Goal: Task Accomplishment & Management: Manage account settings

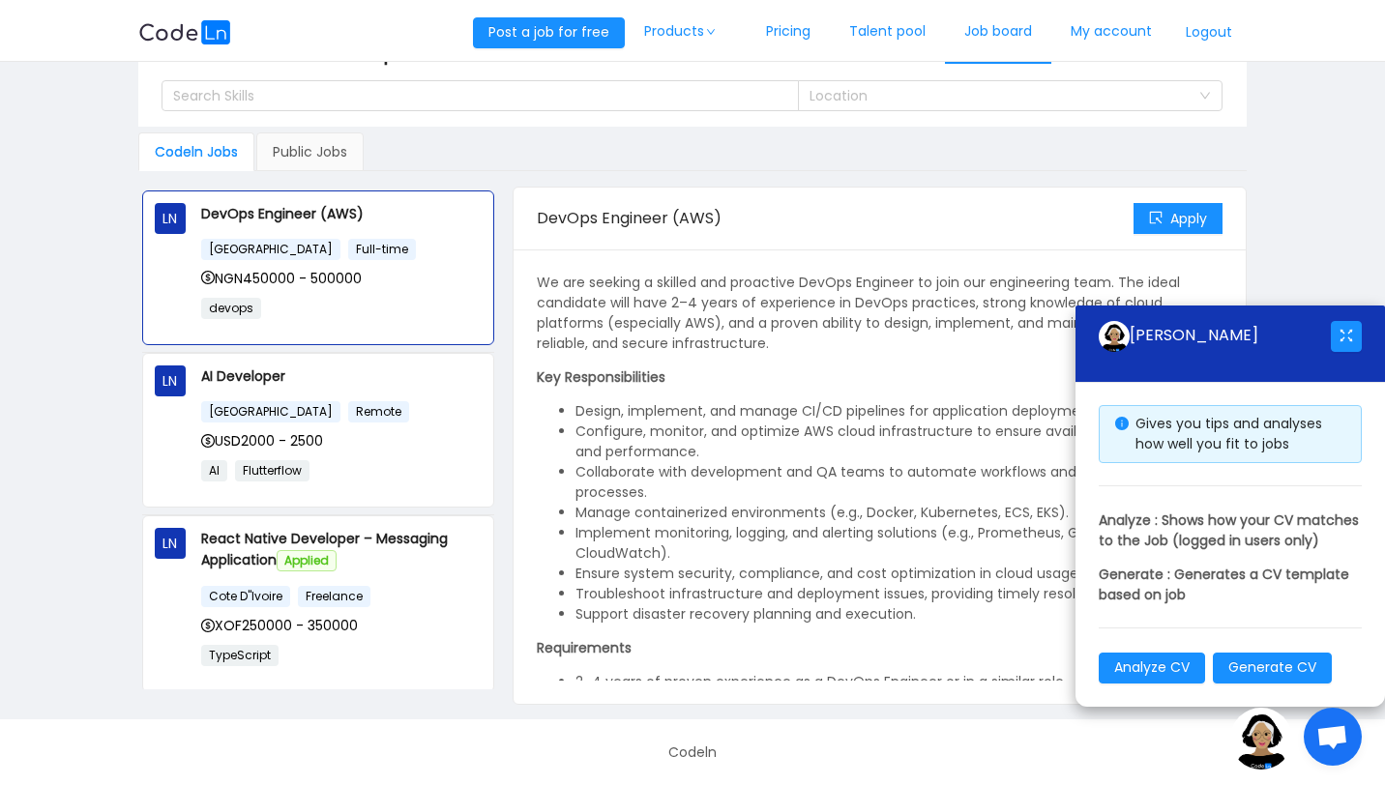
click at [1007, 28] on link "Job board" at bounding box center [998, 32] width 106 height 64
click at [1005, 19] on link "Job board" at bounding box center [998, 32] width 106 height 64
click at [1073, 34] on link "My account" at bounding box center [1111, 32] width 120 height 64
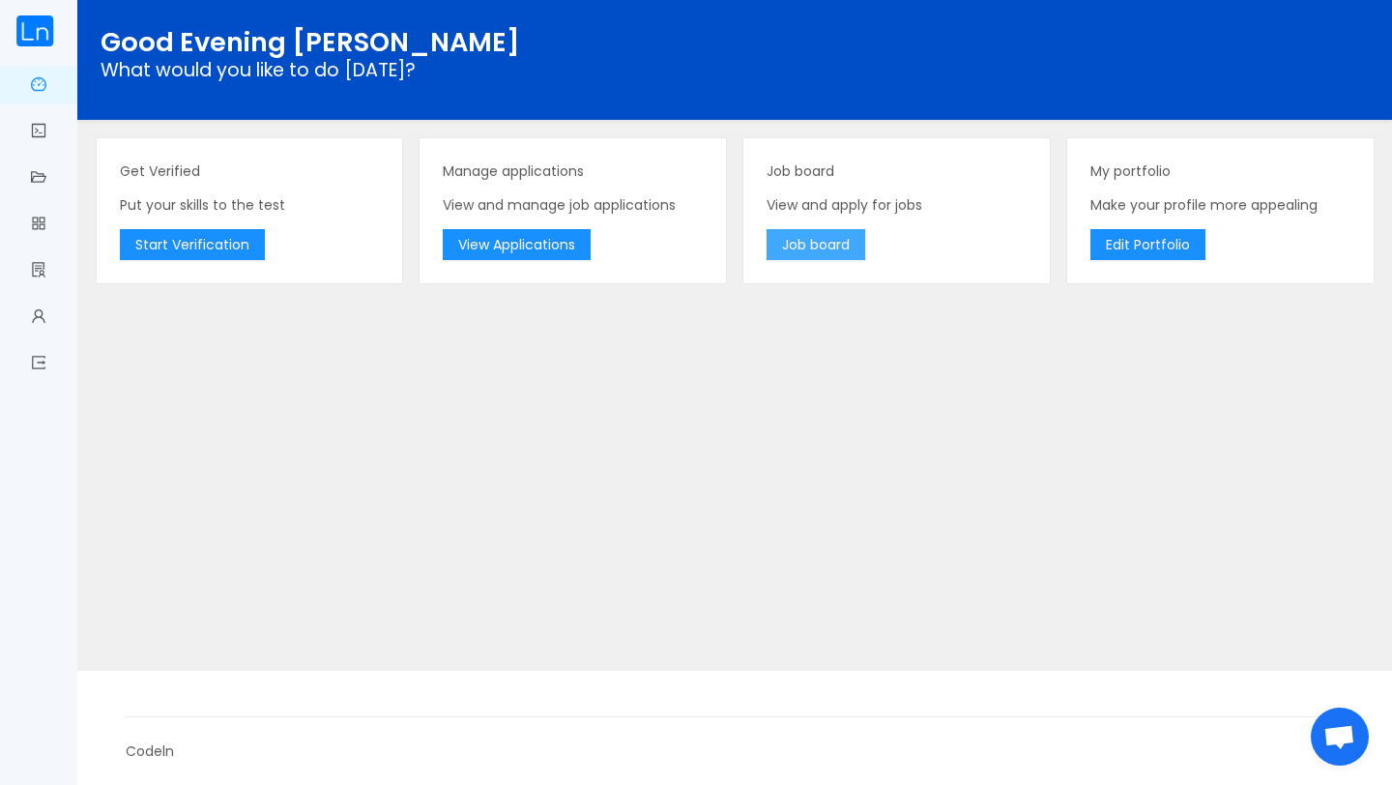
click at [773, 241] on button "Job board" at bounding box center [816, 244] width 99 height 31
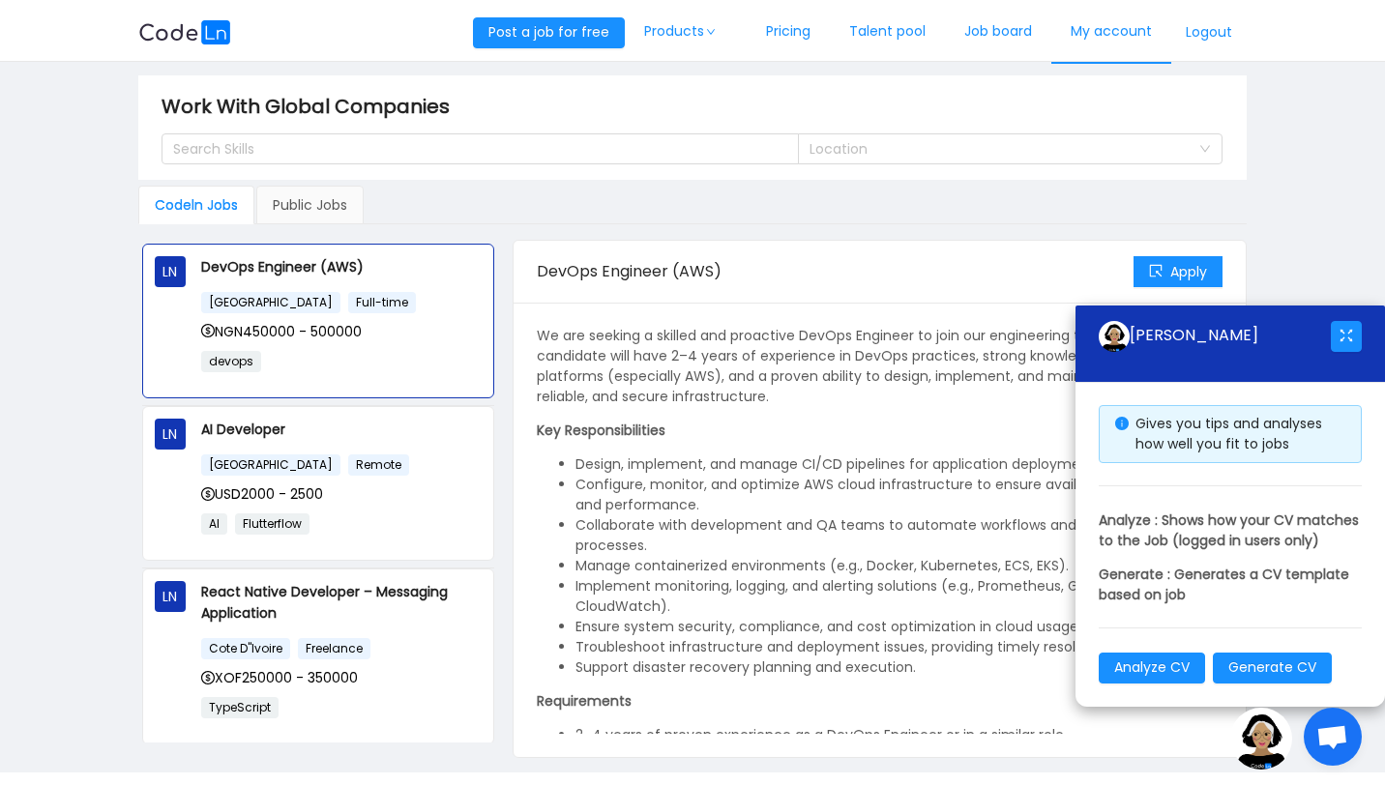
click at [1129, 38] on link "My account" at bounding box center [1111, 32] width 120 height 64
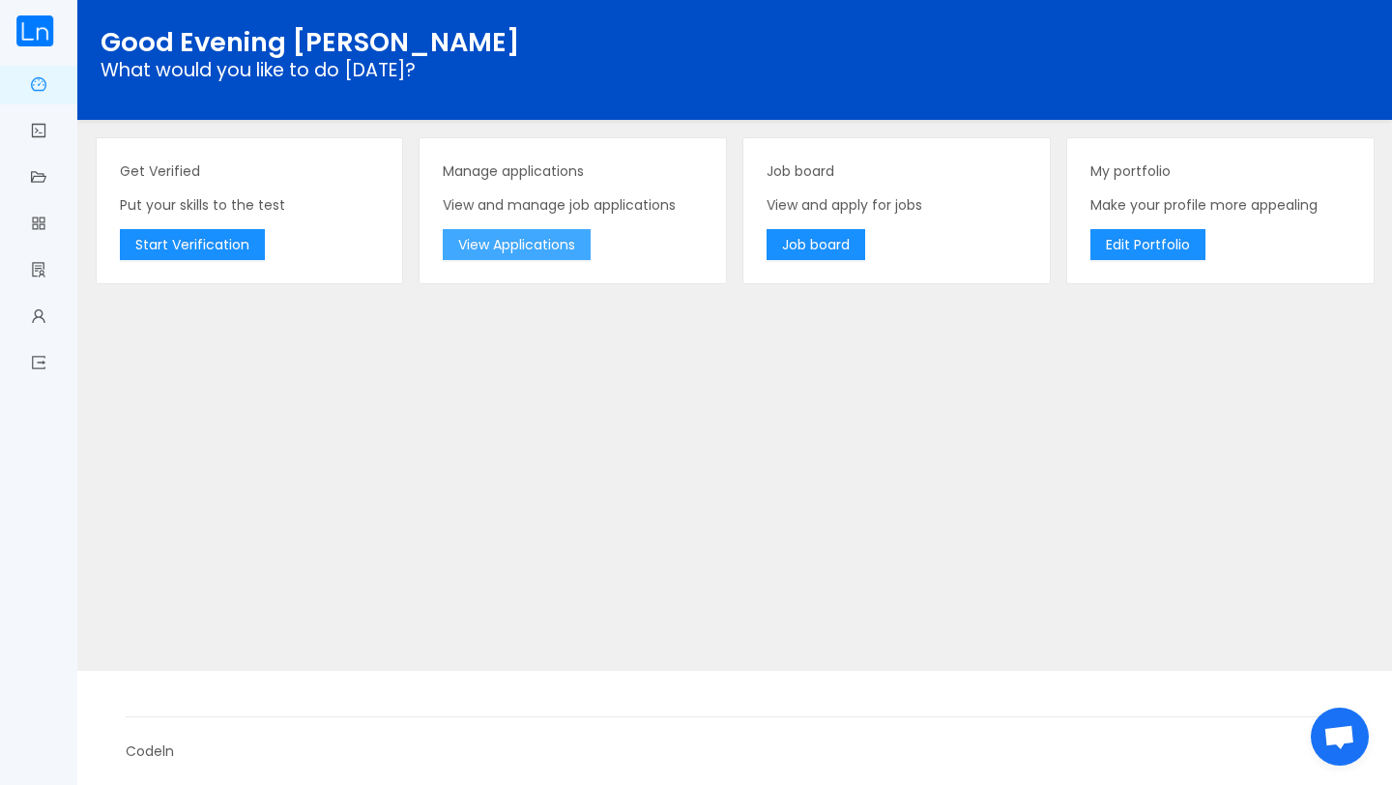
click at [532, 247] on button "View Applications" at bounding box center [517, 244] width 148 height 31
